Goal: Register for event/course

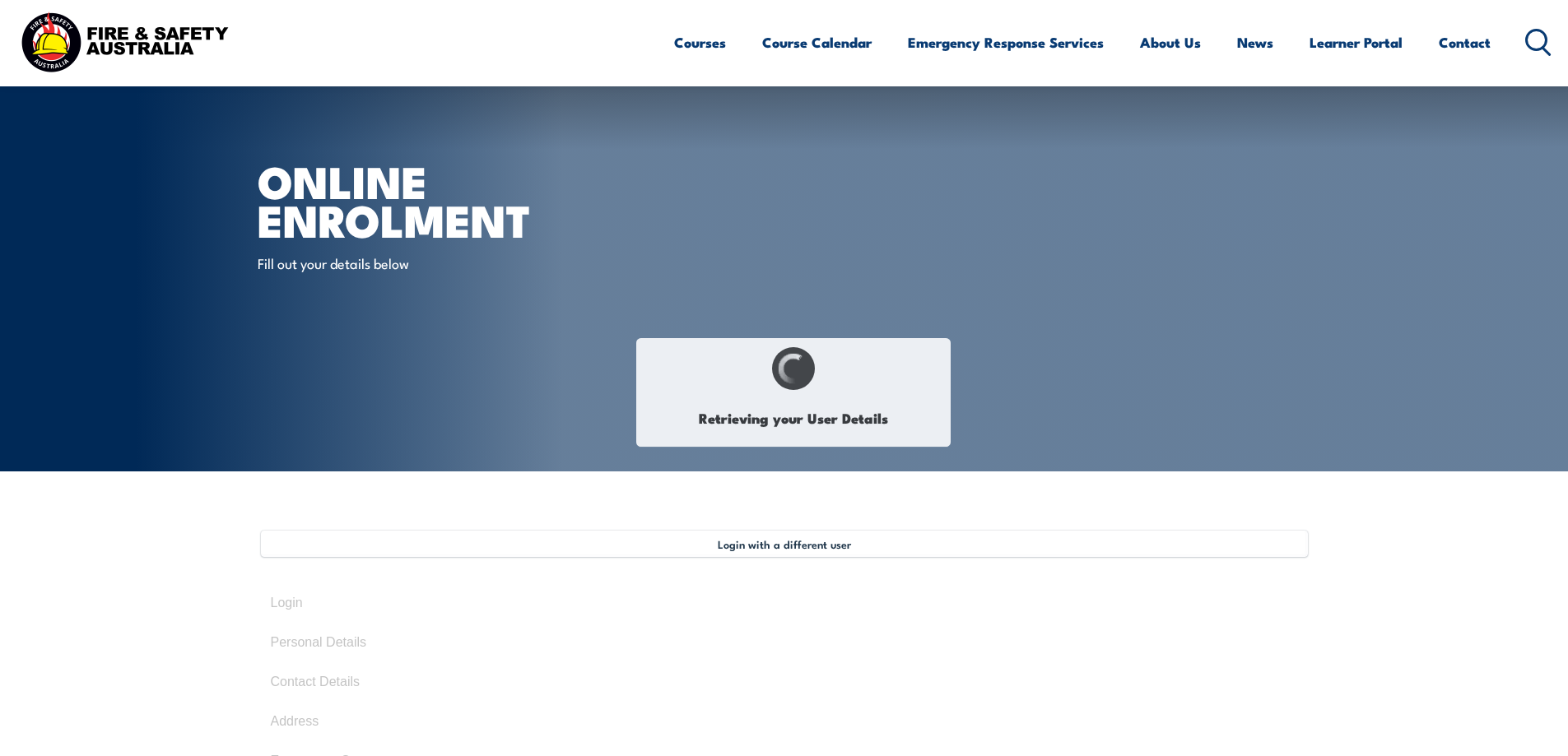
scroll to position [375, 0]
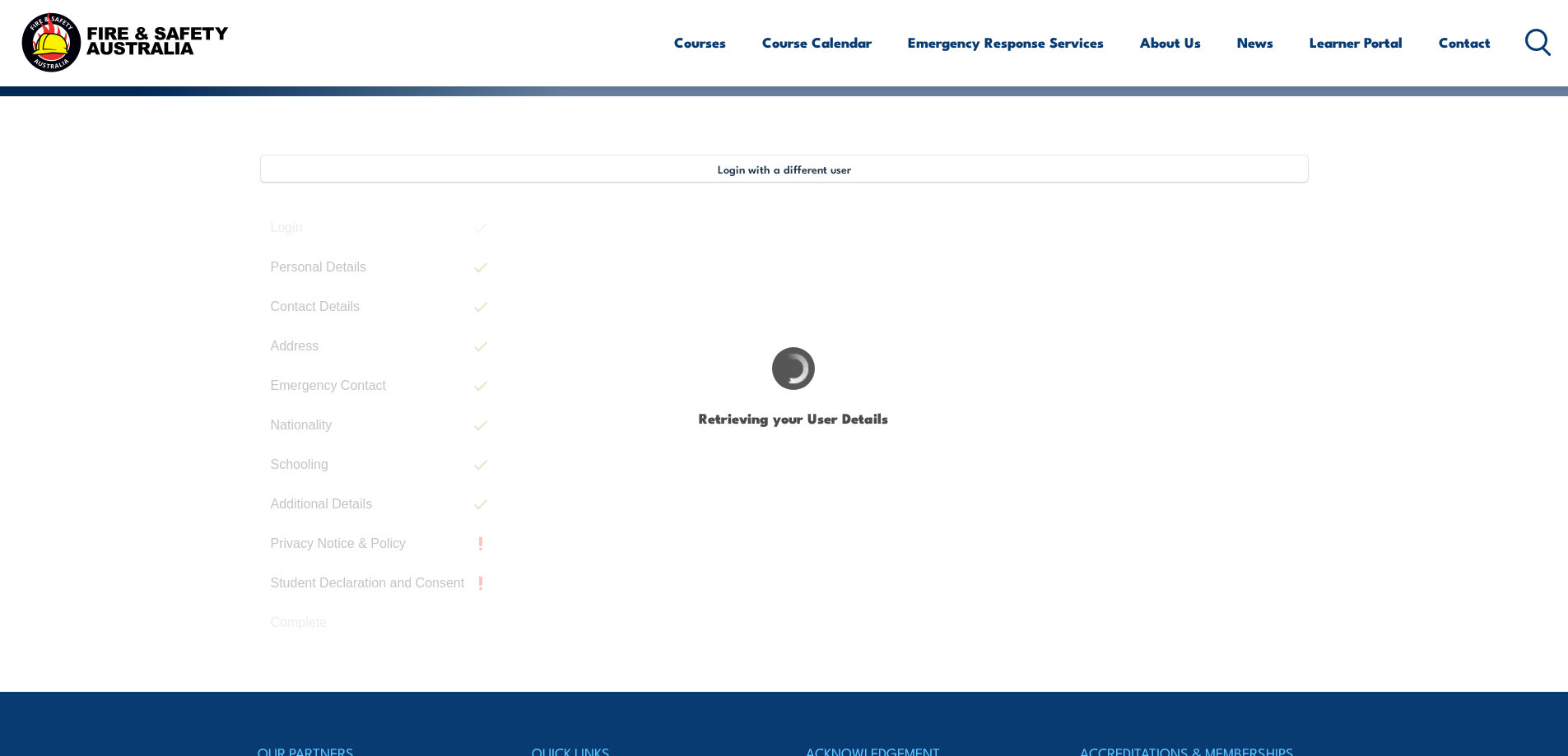
select select "Mr"
type input "Darren"
type input "Neil"
type input "Clarke"
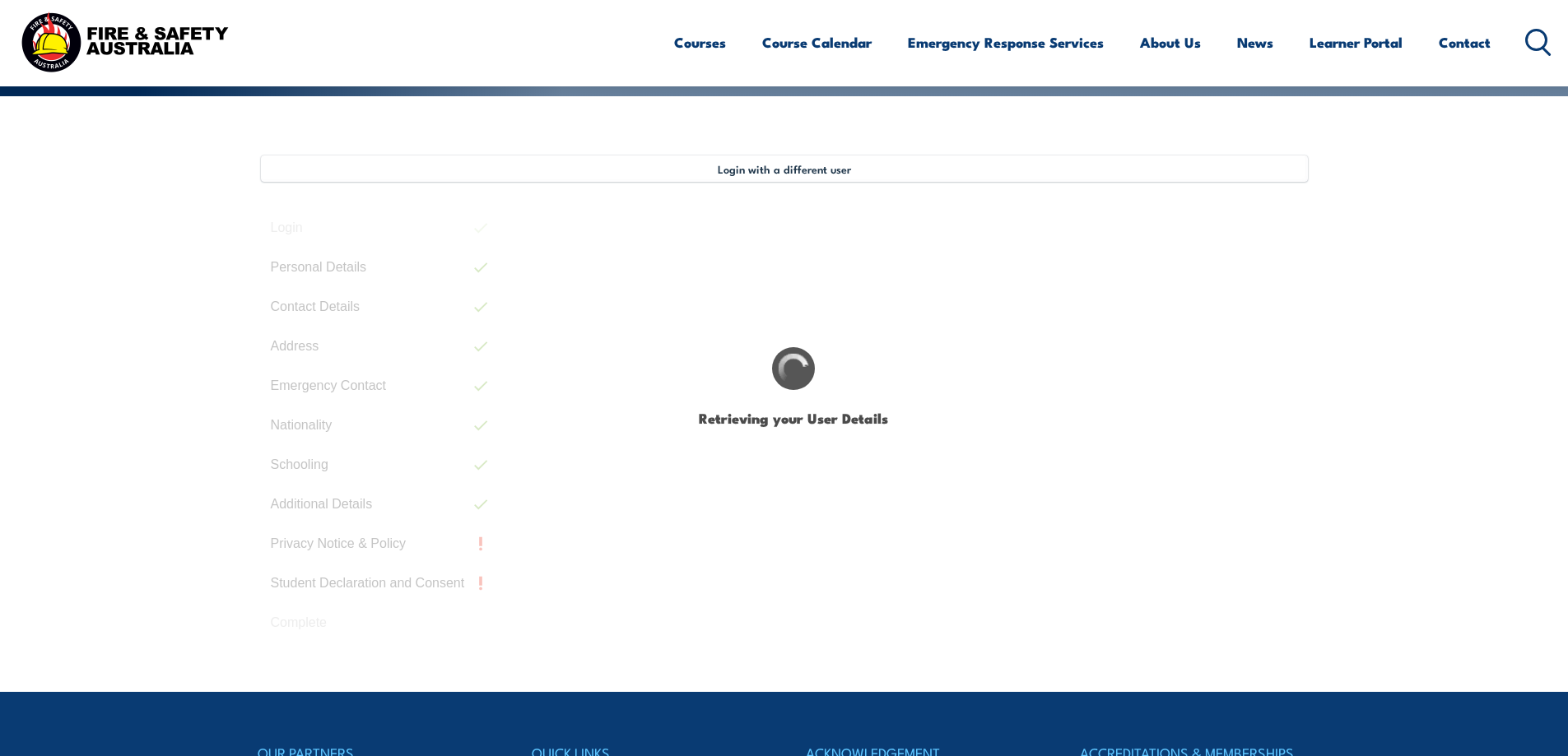
type input "July 13, 1972"
type input "YNQCBGEZY6"
select select "M"
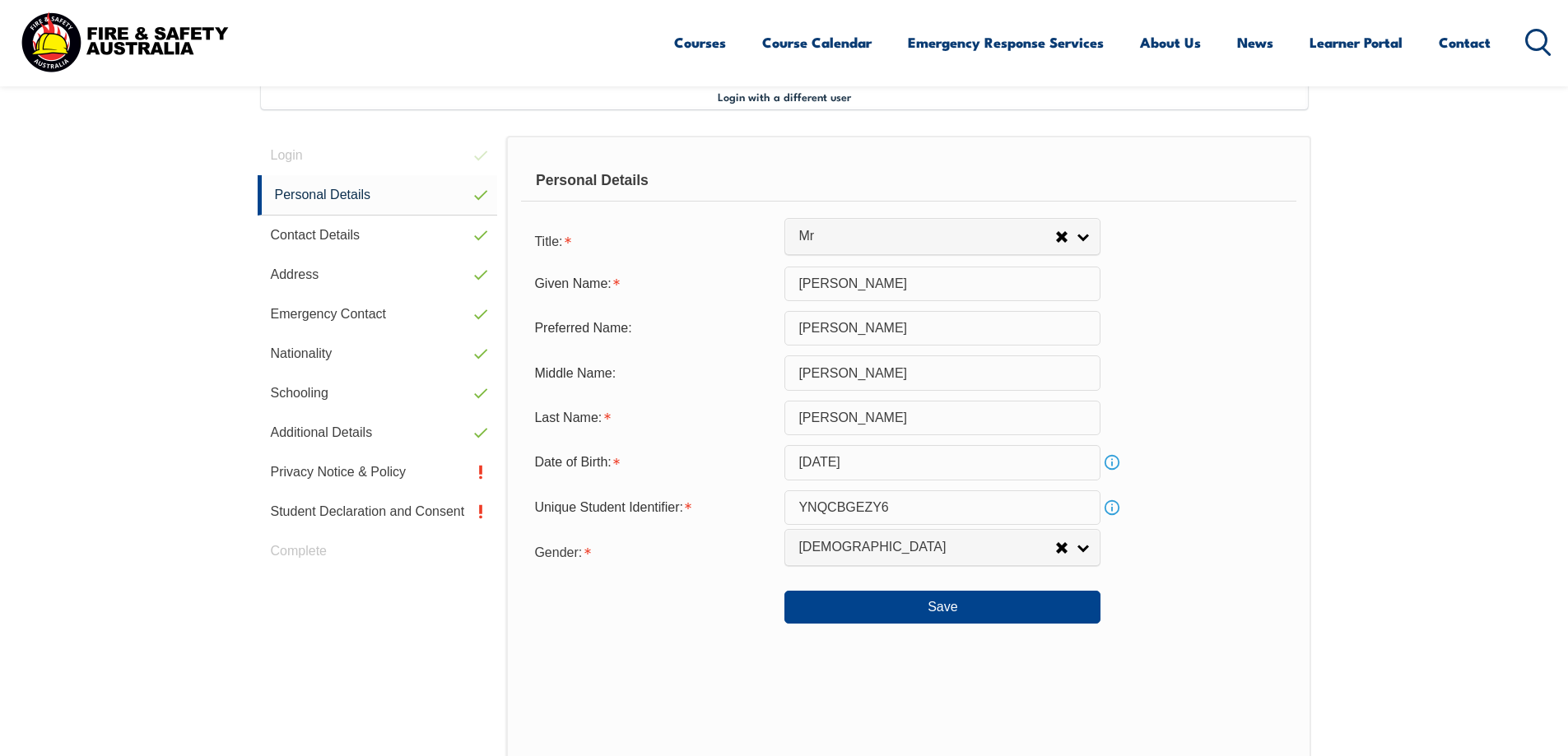
scroll to position [449, 0]
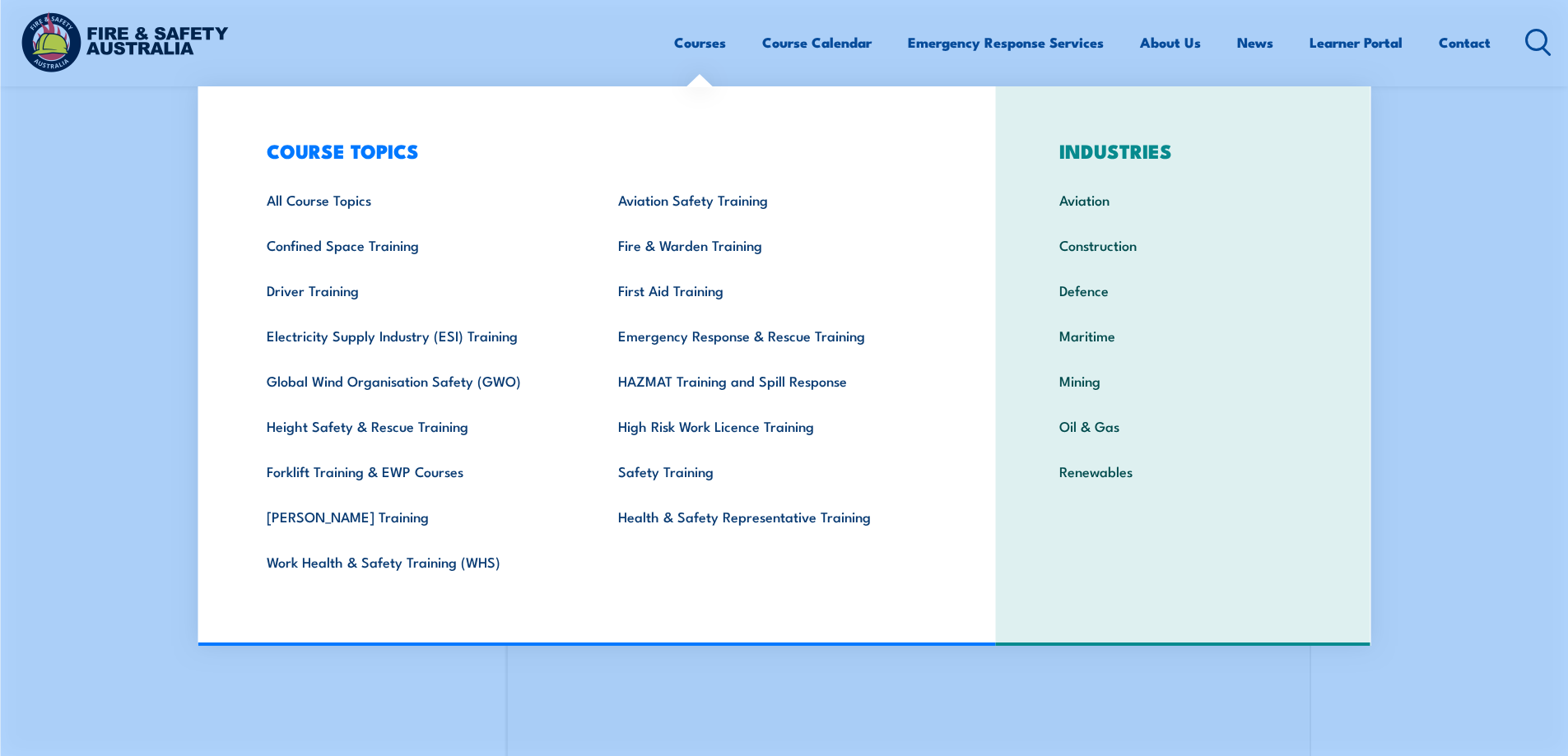
click at [690, 48] on link "Courses" at bounding box center [700, 42] width 51 height 44
click at [694, 43] on link "Courses" at bounding box center [700, 42] width 51 height 44
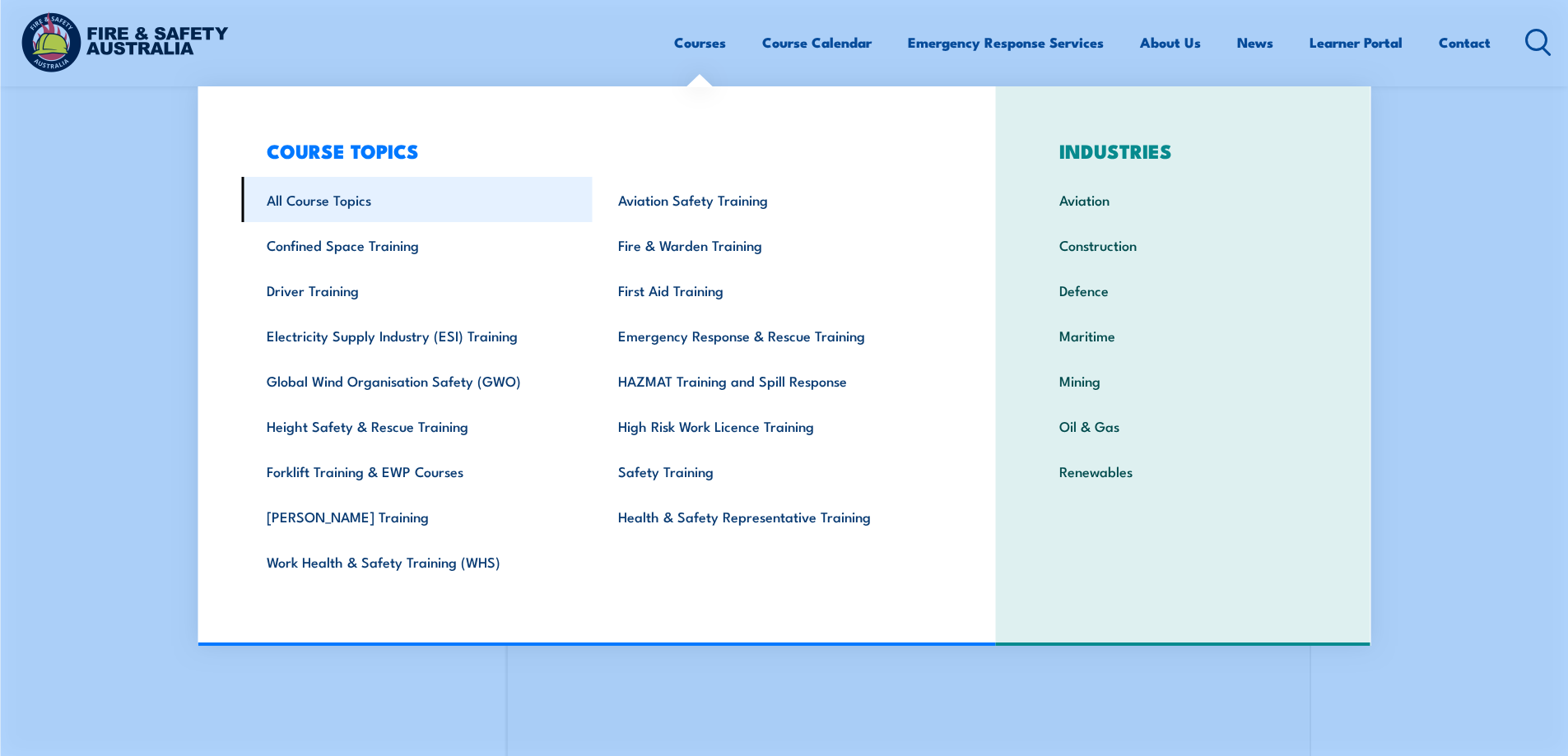
click at [353, 206] on link "All Course Topics" at bounding box center [417, 199] width 352 height 45
